Goal: Task Accomplishment & Management: Manage account settings

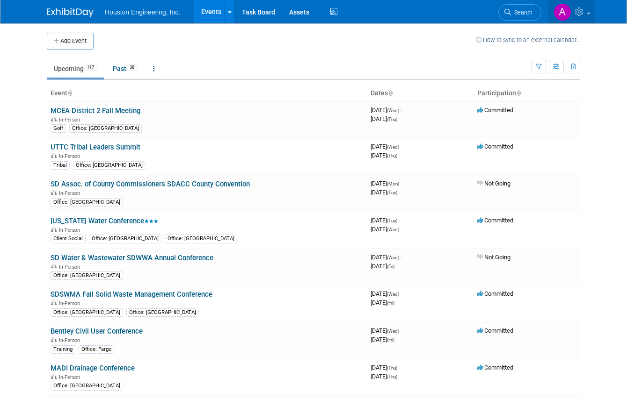
click at [571, 14] on img at bounding box center [562, 12] width 18 height 18
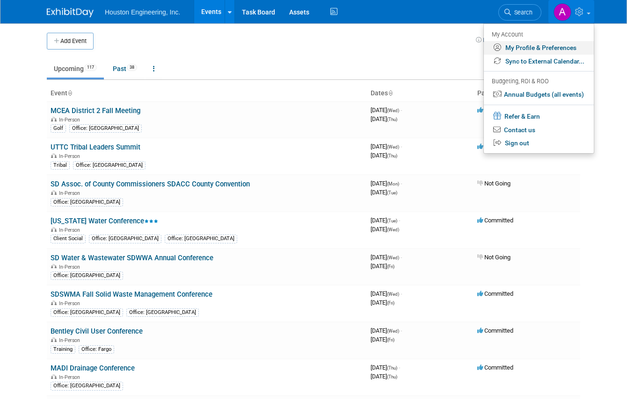
click at [548, 45] on link "My Profile & Preferences" at bounding box center [539, 48] width 110 height 14
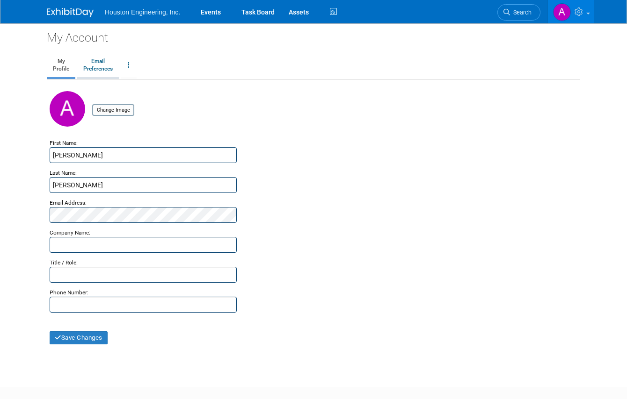
click at [88, 64] on link "Email Preferences" at bounding box center [98, 65] width 42 height 23
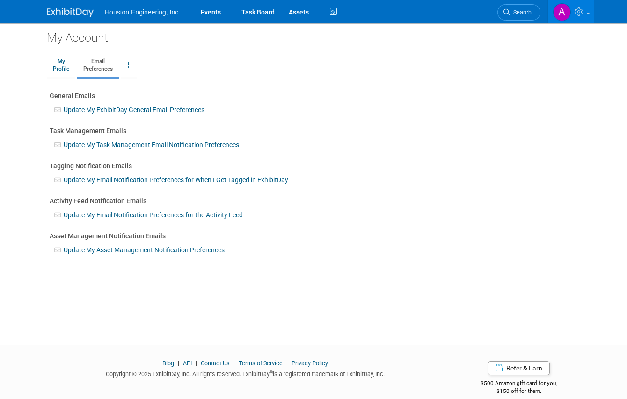
click at [125, 109] on link "Update My ExhibitDay General Email Preferences" at bounding box center [134, 109] width 141 height 7
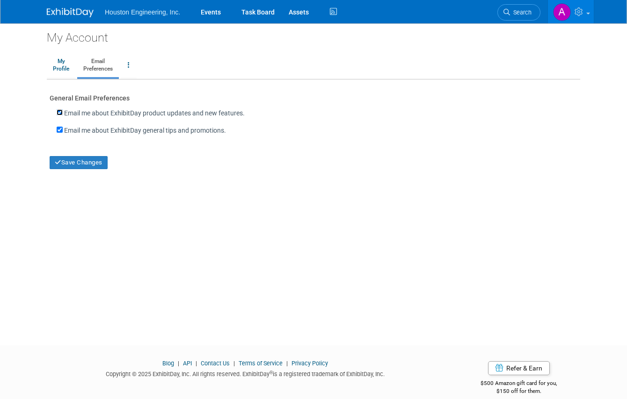
click at [57, 113] on input "Email me about ExhibitDay product updates and new features." at bounding box center [60, 112] width 6 height 6
checkbox input "false"
click at [57, 131] on input "Email me about ExhibitDay general tips and promotions." at bounding box center [60, 130] width 6 height 6
checkbox input "false"
click at [64, 161] on button "Save Changes" at bounding box center [79, 162] width 58 height 13
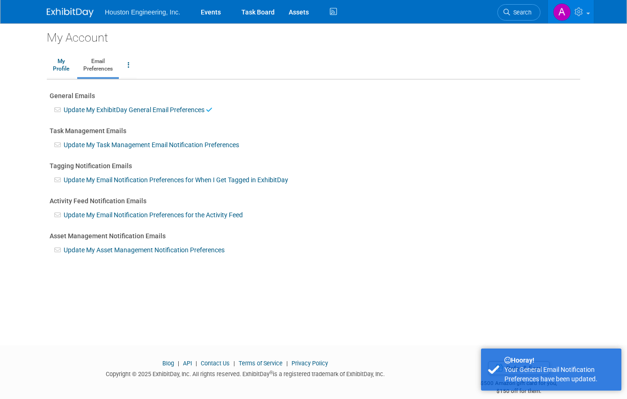
click at [73, 146] on link "Update My Task Management Email Notification Preferences" at bounding box center [151, 144] width 175 height 7
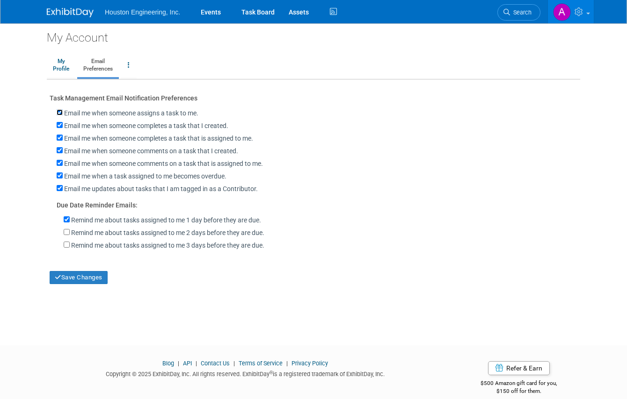
click at [57, 113] on input "Email me when someone assigns a task to me." at bounding box center [60, 112] width 6 height 6
checkbox input "false"
click at [57, 125] on input "Email me when someone completes a task that I created." at bounding box center [60, 125] width 6 height 6
click at [57, 127] on input "Email me when someone completes a task that I created." at bounding box center [60, 125] width 6 height 6
checkbox input "true"
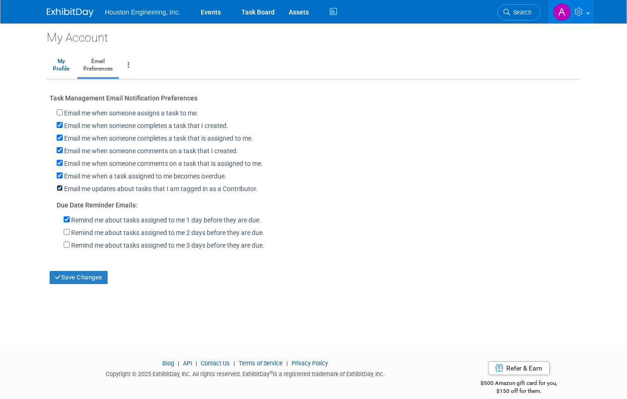
click at [57, 191] on input "Email me updates about tasks that I am tagged in as a Contributor." at bounding box center [60, 188] width 6 height 6
checkbox input "false"
click at [64, 248] on input "Remind me about tasks assigned to me 3 days before they are due." at bounding box center [67, 245] width 6 height 6
checkbox input "true"
click at [64, 223] on input "Remind me about tasks assigned to me 1 day before they are due." at bounding box center [67, 220] width 6 height 6
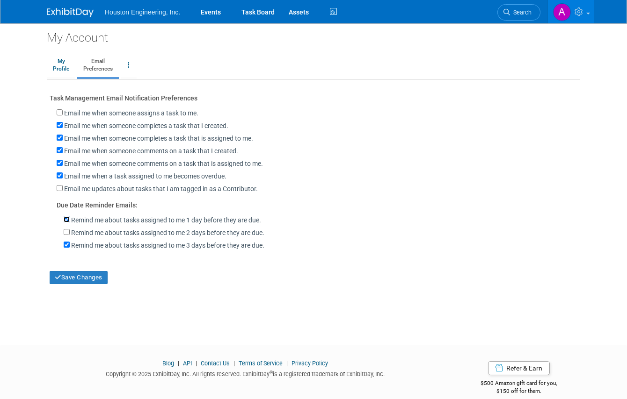
checkbox input "false"
click at [64, 178] on label "Email me when a task assigned to me becomes overdue." at bounding box center [145, 176] width 162 height 9
click at [57, 178] on input "Email me when a task assigned to me becomes overdue." at bounding box center [60, 176] width 6 height 6
checkbox input "false"
click at [64, 235] on input "Remind me about tasks assigned to me 2 days before they are due." at bounding box center [67, 232] width 6 height 6
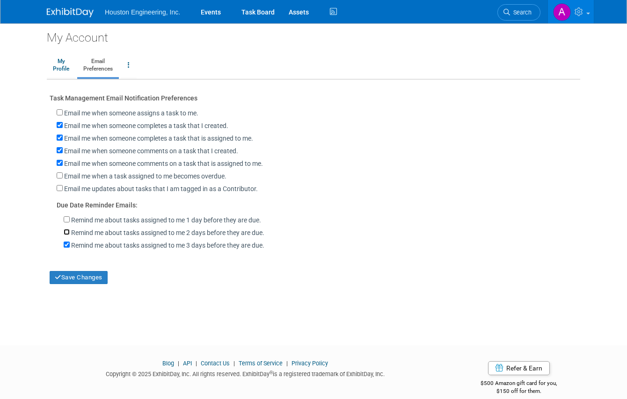
checkbox input "true"
click at [64, 248] on input "Remind me about tasks assigned to me 3 days before they are due." at bounding box center [67, 245] width 6 height 6
checkbox input "false"
click at [79, 284] on button "Save Changes" at bounding box center [79, 277] width 58 height 13
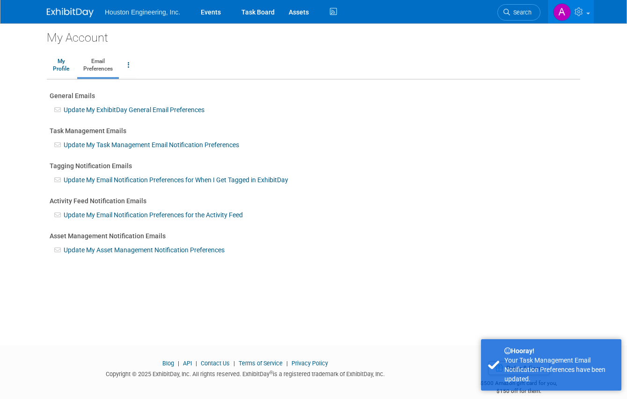
click at [76, 180] on link "Update My Email Notification Preferences for When I Get Tagged in ExhibitDay" at bounding box center [176, 179] width 224 height 7
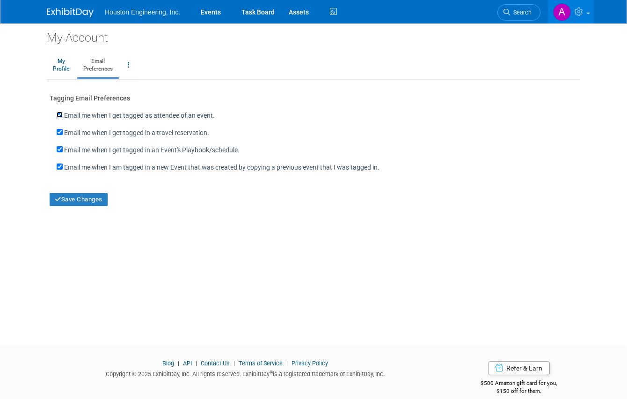
click at [57, 116] on input "Email me when I get tagged as attendee of an event." at bounding box center [60, 115] width 6 height 6
checkbox input "false"
click at [57, 135] on input "Email me when I get tagged in a travel reservation." at bounding box center [60, 132] width 6 height 6
checkbox input "false"
click at [57, 151] on input "Email me when I get tagged in an Event's Playbook/schedule." at bounding box center [60, 149] width 6 height 6
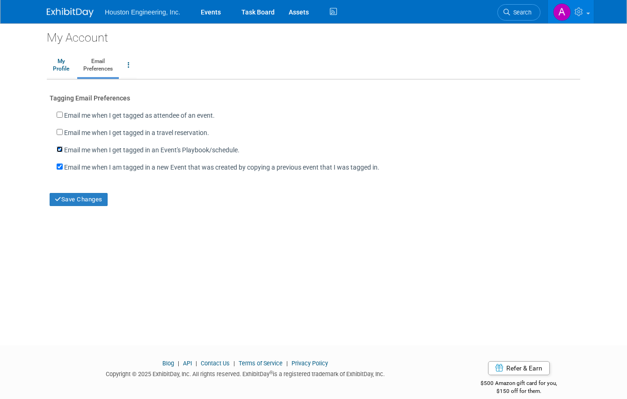
checkbox input "false"
click at [57, 169] on input "checkbox" at bounding box center [60, 167] width 6 height 6
checkbox input "false"
click at [60, 202] on button "Save Changes" at bounding box center [79, 199] width 58 height 13
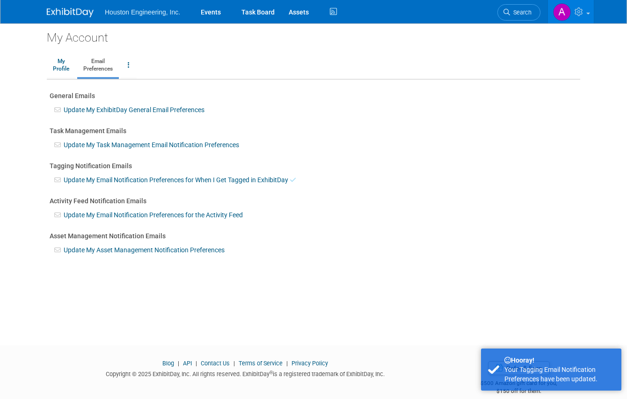
click at [69, 216] on link "Update My Email Notification Preferences for the Activity Feed" at bounding box center [153, 214] width 179 height 7
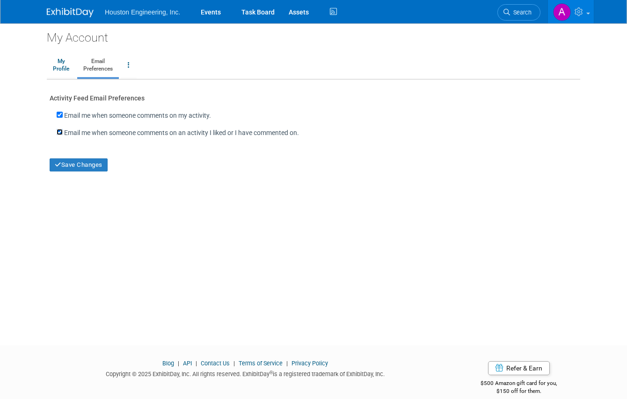
click at [57, 132] on input "Email me when someone comments on an activity I liked or I have commented on." at bounding box center [60, 132] width 6 height 6
checkbox input "false"
click at [60, 162] on button "Save Changes" at bounding box center [79, 165] width 58 height 13
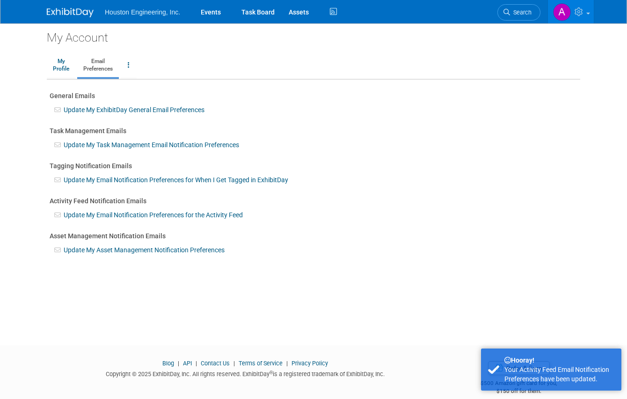
click at [72, 251] on link "Update My Asset Management Notification Preferences" at bounding box center [144, 249] width 161 height 7
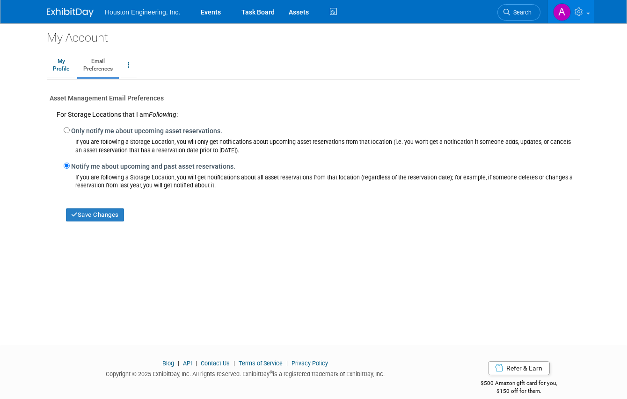
click at [71, 132] on label "Only notify me about upcoming asset reservations." at bounding box center [146, 130] width 151 height 9
click at [66, 132] on input "Only notify me about upcoming asset reservations." at bounding box center [67, 130] width 6 height 6
radio input "true"
click at [82, 217] on button "Save Changes" at bounding box center [95, 215] width 58 height 13
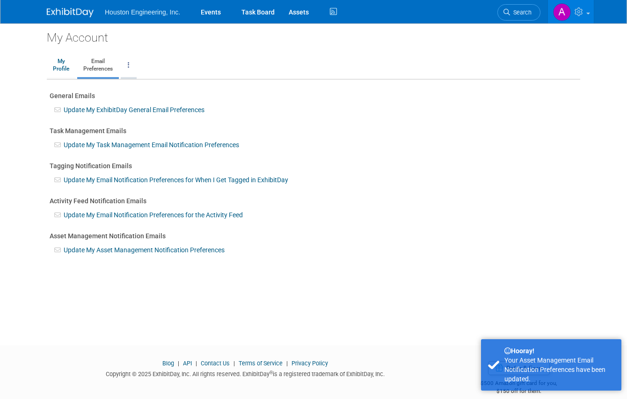
click at [128, 66] on icon at bounding box center [129, 65] width 2 height 7
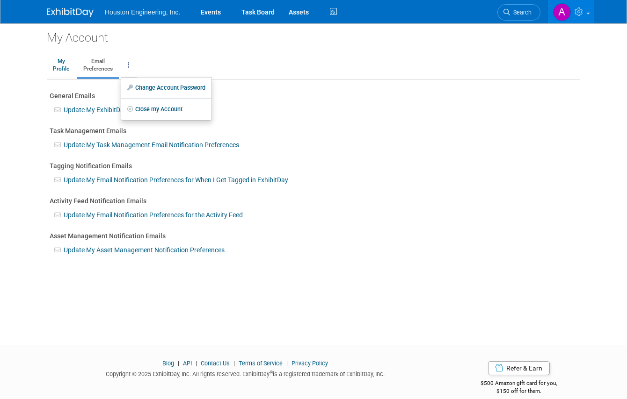
click at [128, 66] on icon at bounding box center [129, 65] width 2 height 7
click at [240, 10] on link "Task Board" at bounding box center [257, 11] width 47 height 23
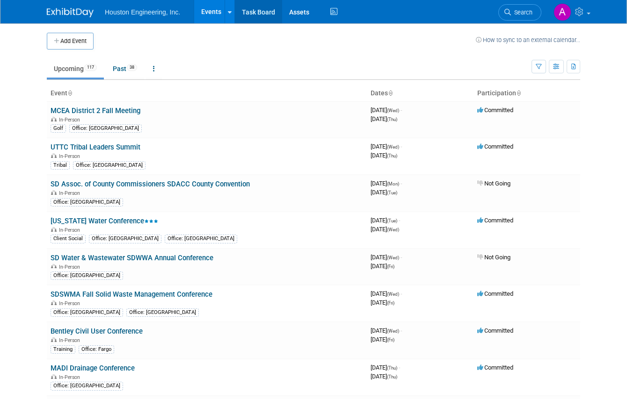
click at [247, 13] on link "Task Board" at bounding box center [258, 11] width 47 height 23
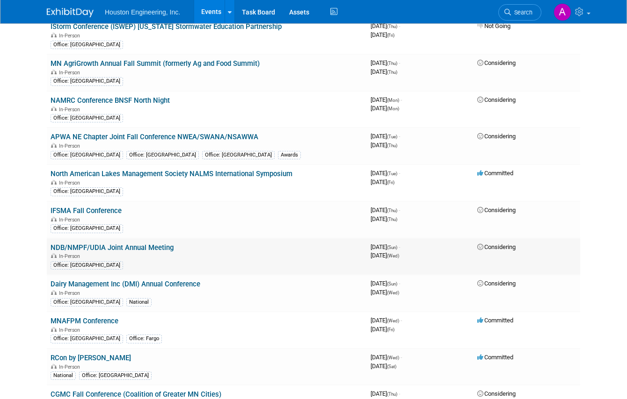
scroll to position [1590, 0]
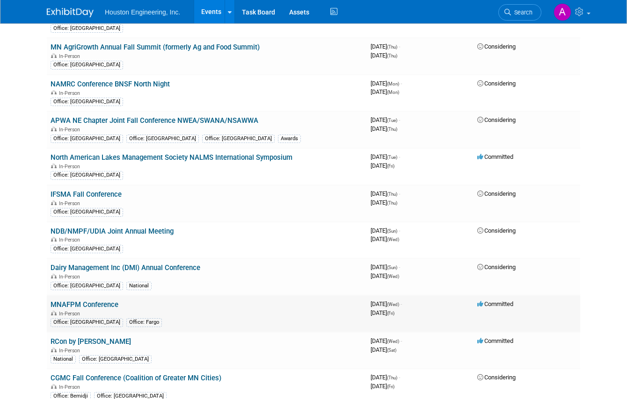
click at [77, 305] on link "MNAFPM Conference" at bounding box center [85, 305] width 68 height 8
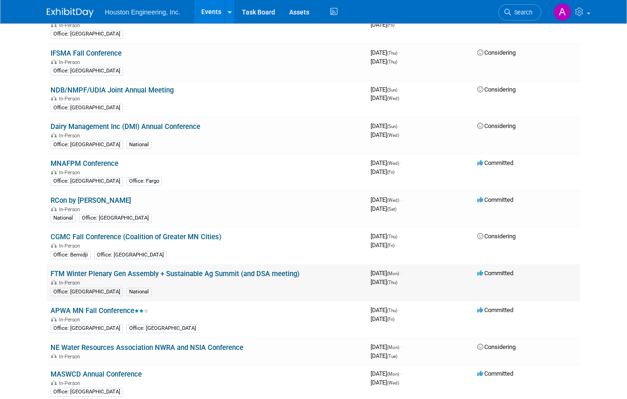
scroll to position [1730, 0]
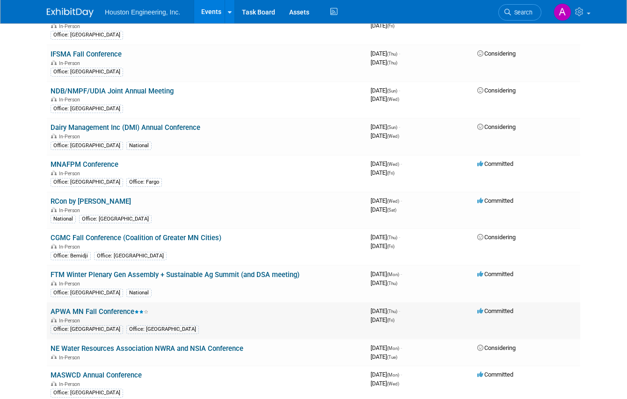
click at [91, 313] on link "APWA MN Fall Conference" at bounding box center [100, 312] width 98 height 8
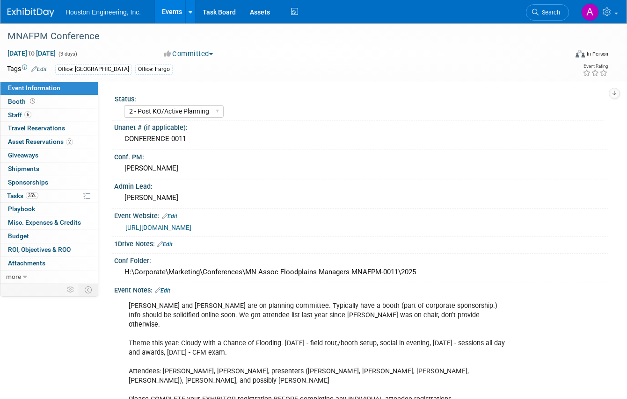
select select "2 - Post KO/Active Planning"
select select "Pending"
select select "Water Resources"
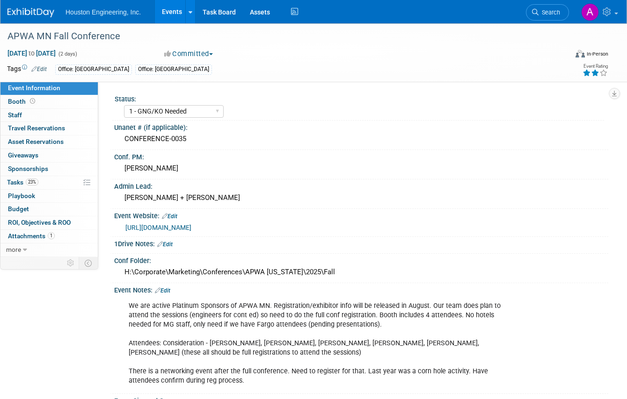
select select "1 - GNG/KO Needed"
select select "Pending"
select select "Multi-sector/Any/All"
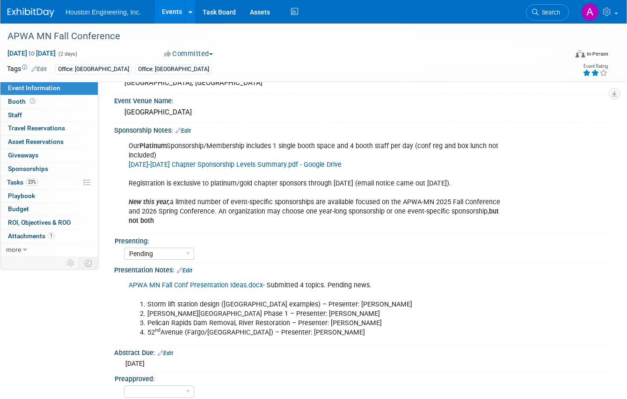
scroll to position [321, 0]
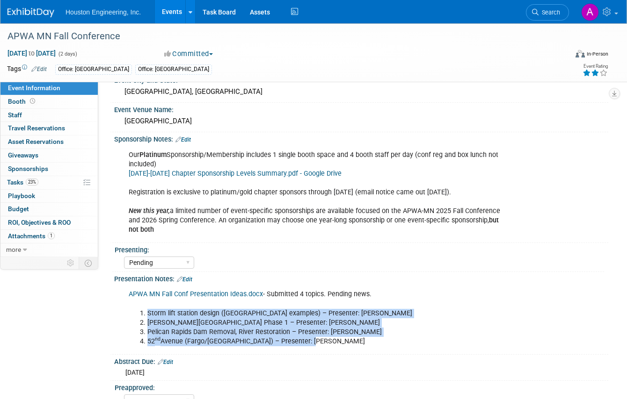
drag, startPoint x: 311, startPoint y: 342, endPoint x: 144, endPoint y: 310, distance: 170.6
click at [144, 310] on ol "Storm lift station design ([GEOGRAPHIC_DATA] examples) – Presenter: [PERSON_NAM…" at bounding box center [317, 327] width 377 height 37
drag, startPoint x: 144, startPoint y: 310, endPoint x: 234, endPoint y: 318, distance: 91.2
click at [234, 318] on li "[PERSON_NAME][GEOGRAPHIC_DATA] Phase 1 – Presenter: [PERSON_NAME]" at bounding box center [326, 322] width 359 height 9
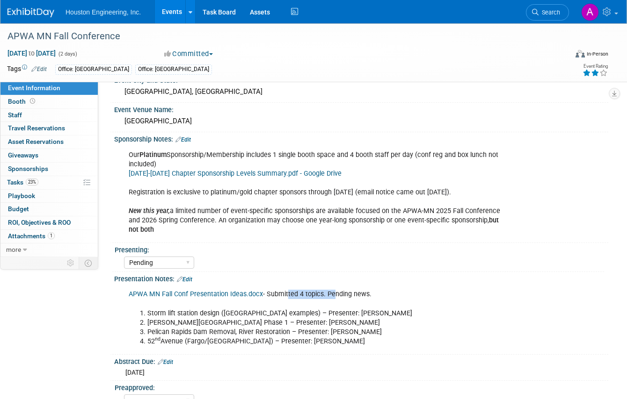
drag, startPoint x: 286, startPoint y: 294, endPoint x: 329, endPoint y: 295, distance: 43.5
click at [329, 295] on div "APWA MN Fall Conf Presentation Ideas.docx - Submitted 4 topics. Pending news. S…" at bounding box center [317, 317] width 390 height 65
click at [328, 296] on div "APWA MN Fall Conf Presentation Ideas.docx - Submitted 4 topics. Pending news. S…" at bounding box center [317, 317] width 390 height 65
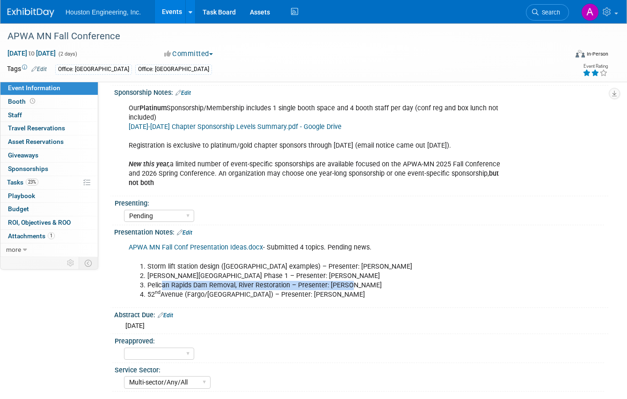
drag, startPoint x: 349, startPoint y: 287, endPoint x: 161, endPoint y: 284, distance: 188.5
click at [161, 284] on li "Pelican Rapids Dam Removal, River Restoration – Presenter: [PERSON_NAME]" at bounding box center [326, 285] width 359 height 9
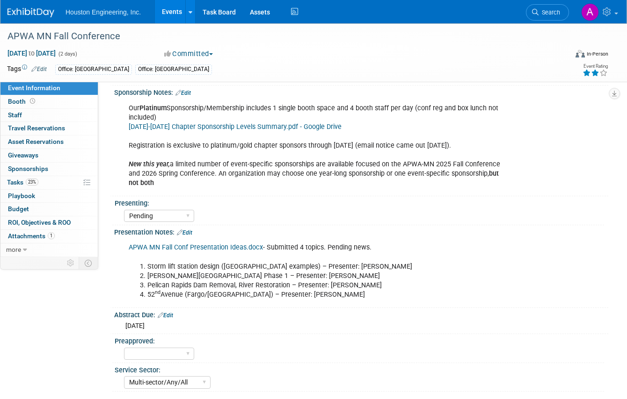
click at [159, 285] on li "Pelican Rapids Dam Removal, River Restoration – Presenter: [PERSON_NAME]" at bounding box center [326, 285] width 359 height 9
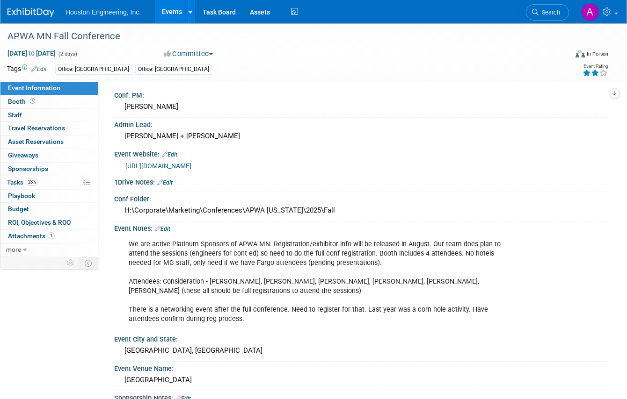
scroll to position [0, 0]
